Goal: Information Seeking & Learning: Check status

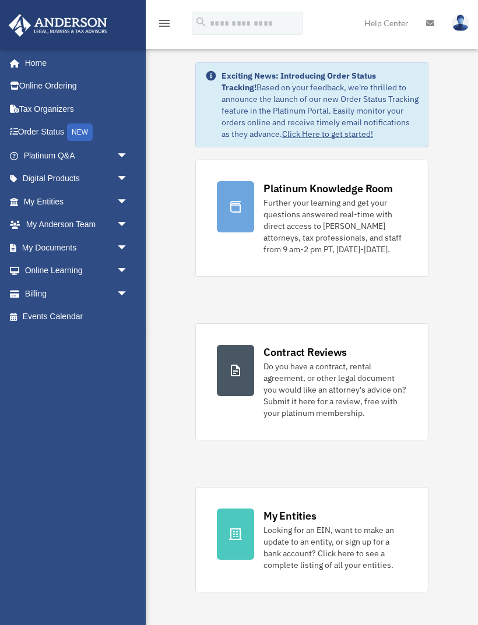
click at [45, 202] on link "My Entities arrow_drop_down" at bounding box center [77, 201] width 138 height 23
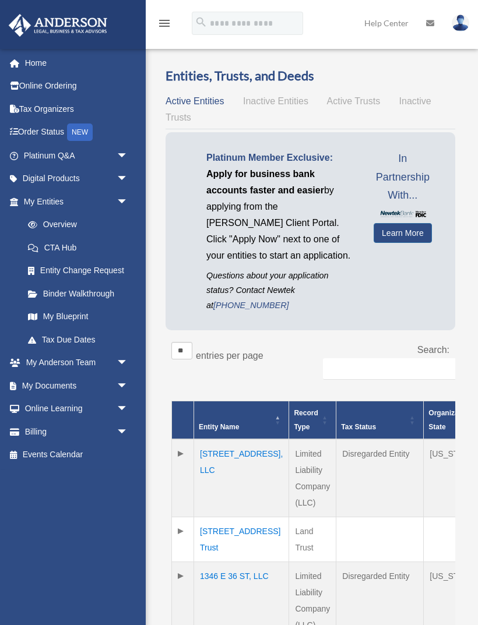
click at [67, 228] on link "Overview" at bounding box center [75, 224] width 118 height 23
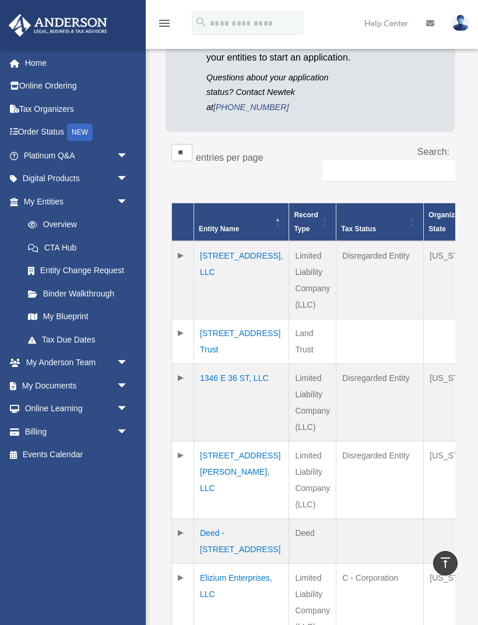
click at [212, 272] on td "[STREET_ADDRESS], LLC" at bounding box center [241, 280] width 95 height 78
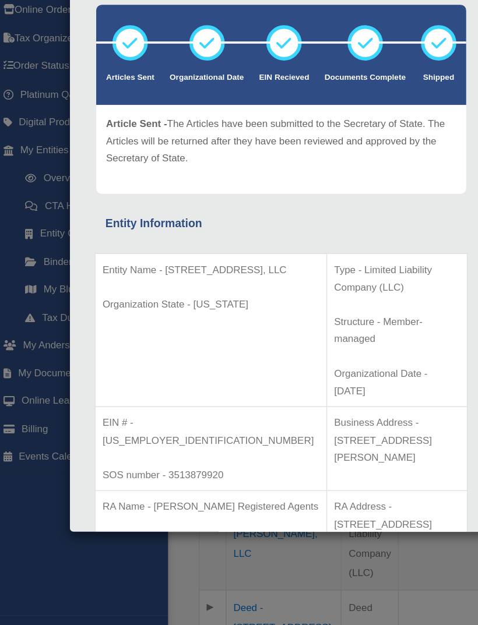
scroll to position [248, 0]
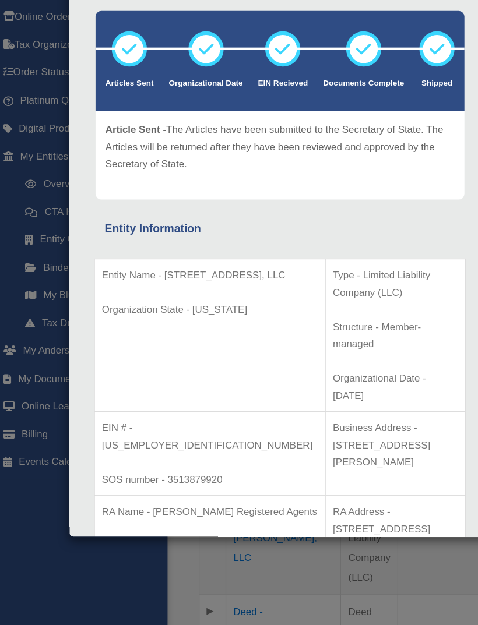
click at [35, 182] on div "Details × Articles Sent Organizational Date" at bounding box center [239, 312] width 478 height 625
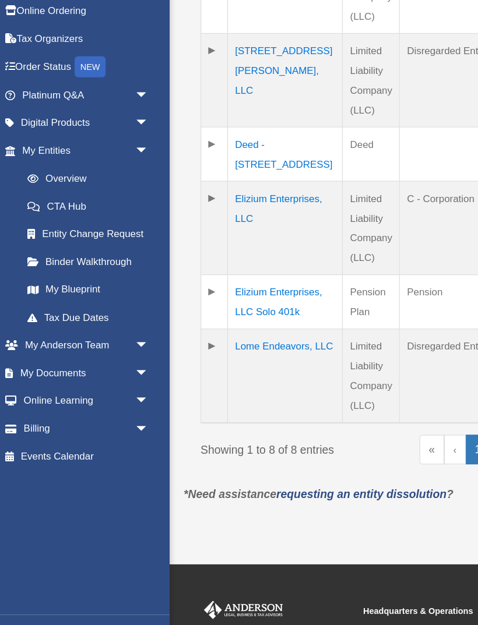
scroll to position [635, 0]
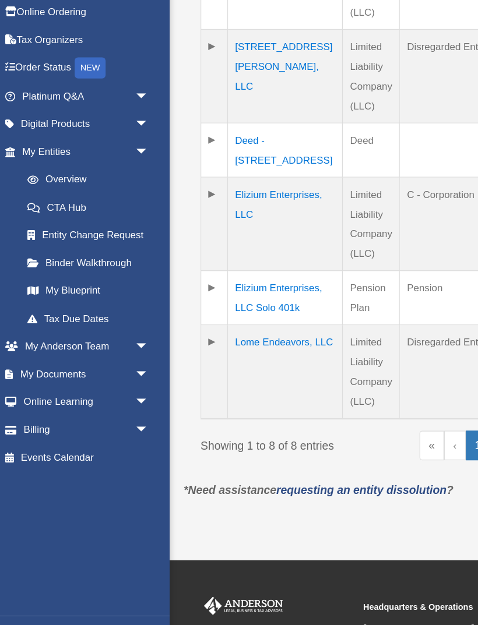
click at [210, 386] on td "Lome Endeavors, LLC" at bounding box center [241, 385] width 95 height 78
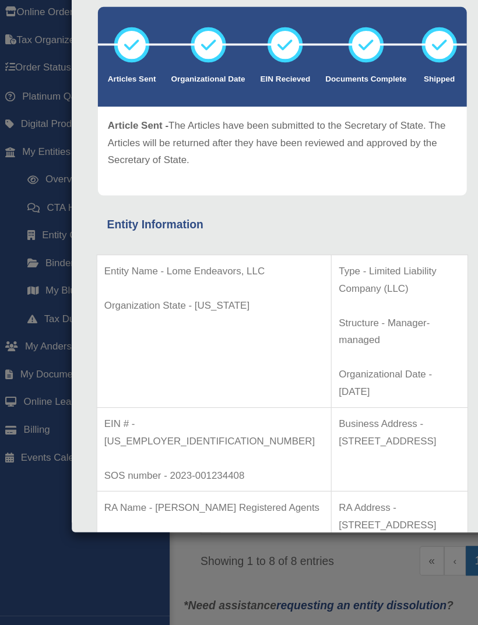
click at [31, 178] on div "Details × Articles Sent Organizational Date" at bounding box center [239, 312] width 478 height 625
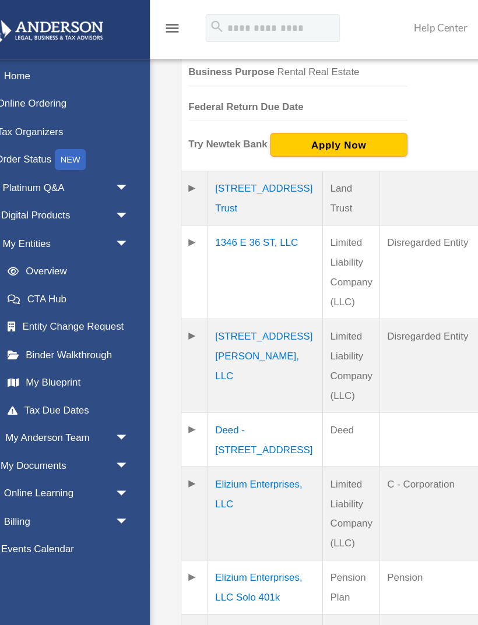
scroll to position [470, 0]
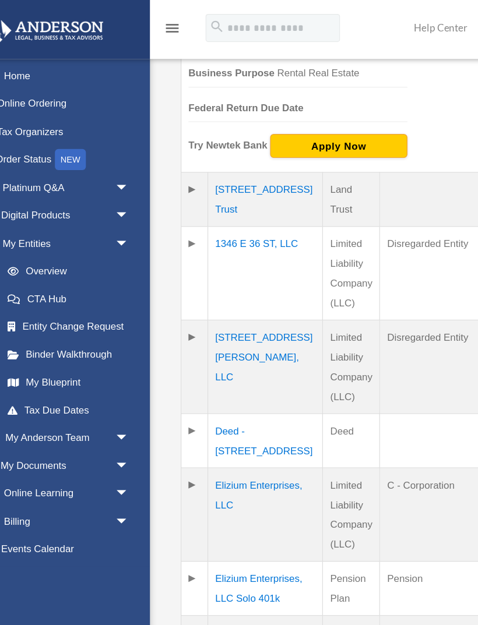
click at [172, 154] on td at bounding box center [183, 165] width 22 height 45
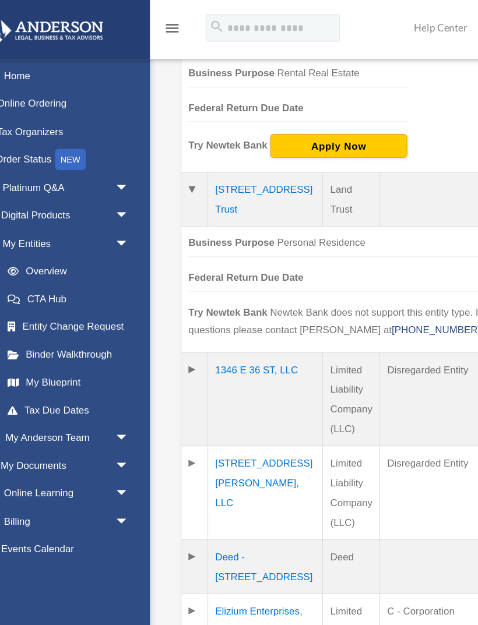
scroll to position [0, 0]
click at [172, 163] on td at bounding box center [183, 165] width 22 height 45
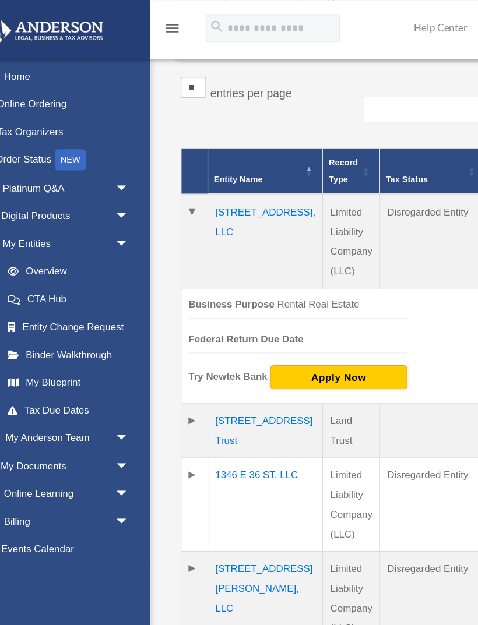
scroll to position [0, 23]
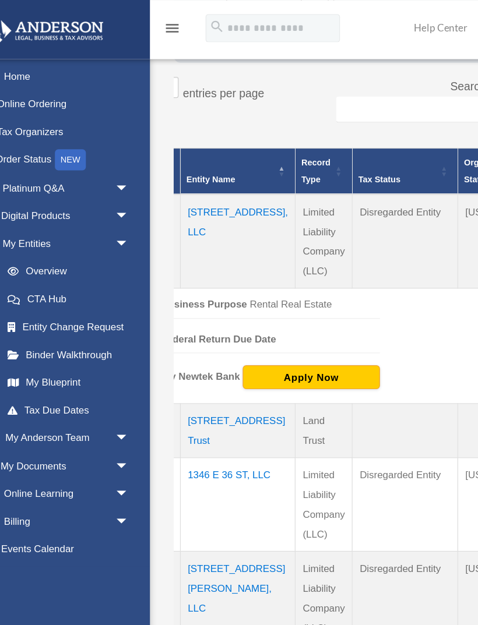
click at [182, 201] on td "[STREET_ADDRESS], LLC" at bounding box center [218, 200] width 95 height 78
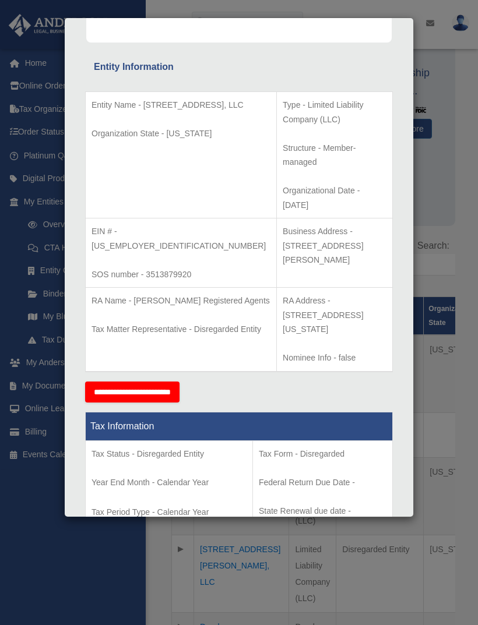
scroll to position [198, 0]
